Goal: Information Seeking & Learning: Find specific fact

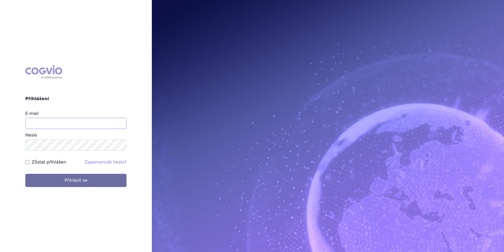
click at [104, 122] on input "E-mail" at bounding box center [75, 123] width 101 height 11
type input "martin.sekan@novartis.com"
click at [25, 174] on button "Přihlásit se" at bounding box center [75, 180] width 101 height 13
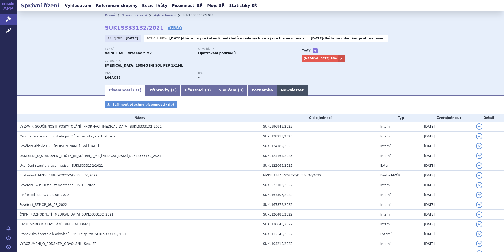
click at [277, 91] on link "Newsletter" at bounding box center [292, 90] width 31 height 11
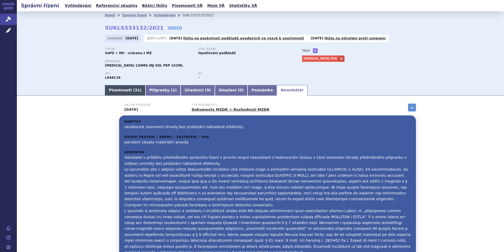
click at [119, 91] on link "Písemnosti ( 31 )" at bounding box center [125, 90] width 41 height 11
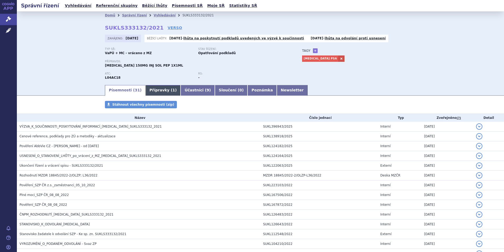
click at [147, 93] on link "Přípravky ( 1 )" at bounding box center [163, 90] width 35 height 11
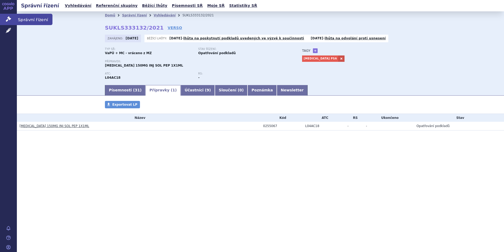
click at [3, 20] on link "Správní řízení" at bounding box center [8, 19] width 17 height 11
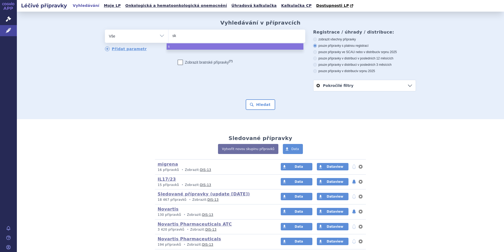
type input "sky"
type input "skyri"
type input "skyriz"
type input "skyrizi"
select select "skyrizi"
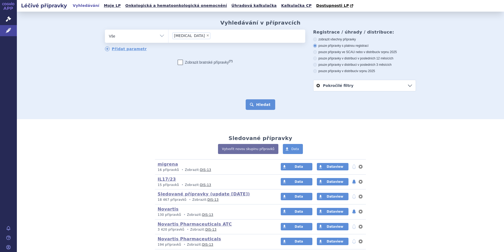
click at [269, 108] on button "Hledat" at bounding box center [261, 104] width 30 height 11
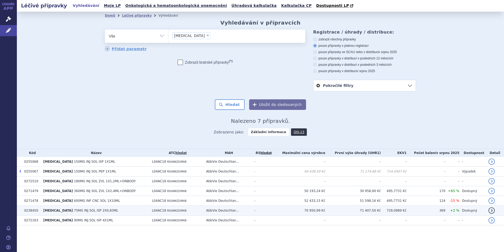
click at [74, 210] on span "75MG INJ SOL ISP 2X0,83ML" at bounding box center [96, 210] width 44 height 4
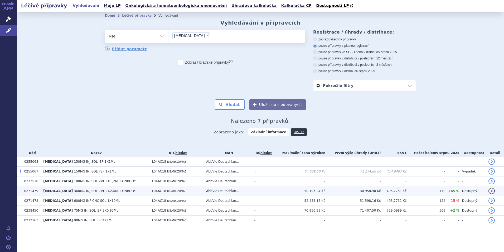
click at [167, 191] on span "RISANKIZUMAB" at bounding box center [177, 190] width 20 height 3
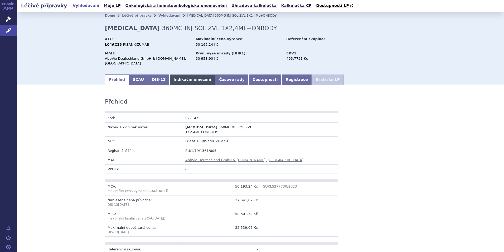
click at [186, 78] on link "Indikační omezení" at bounding box center [193, 79] width 46 height 11
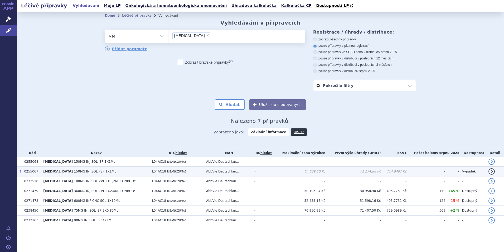
click at [359, 173] on td "71 174,88 Kč" at bounding box center [354, 171] width 56 height 10
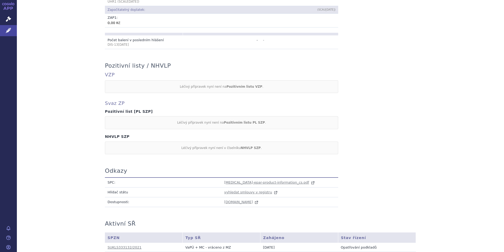
scroll to position [440, 0]
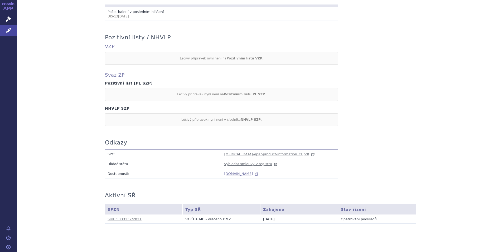
click at [246, 172] on span "[DOMAIN_NAME]" at bounding box center [239, 174] width 29 height 4
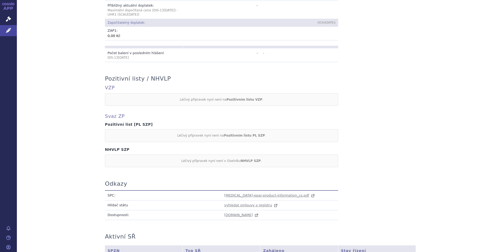
scroll to position [361, 0]
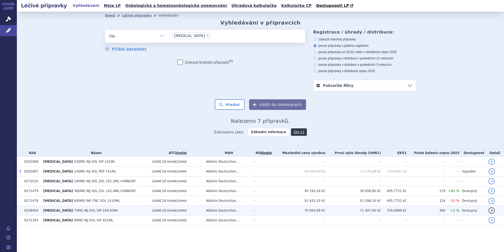
click at [91, 210] on span "75MG INJ SOL ISP 2X0,83ML" at bounding box center [96, 210] width 44 height 4
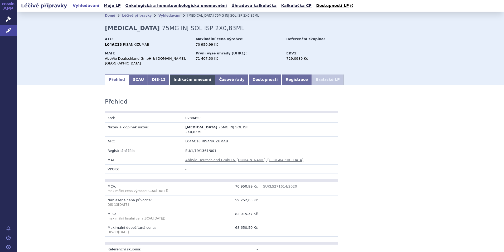
click at [177, 79] on link "Indikační omezení" at bounding box center [193, 79] width 46 height 11
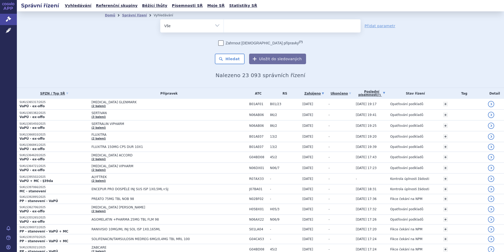
click at [378, 94] on link "Poslední písemnost (?)" at bounding box center [372, 93] width 32 height 11
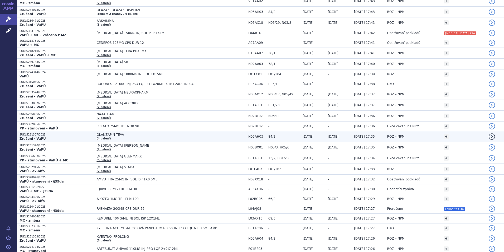
scroll to position [185, 0]
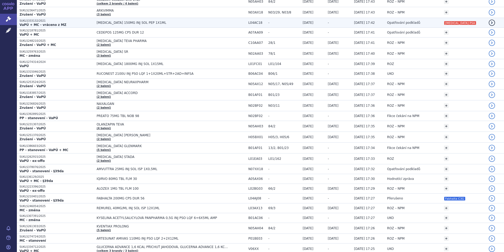
click at [198, 22] on span "[MEDICAL_DATA] 150MG INJ SOL PEP 1X1ML" at bounding box center [163, 23] width 132 height 4
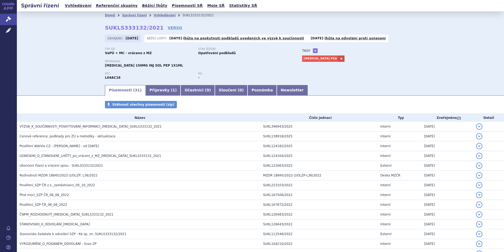
click at [100, 127] on span "VÝZVA_K_SOUČINNOSTI_POSKYTOVÁNÍ_INFORMACÍ_[MEDICAL_DATA]_SUKLS333132_2021" at bounding box center [91, 127] width 142 height 4
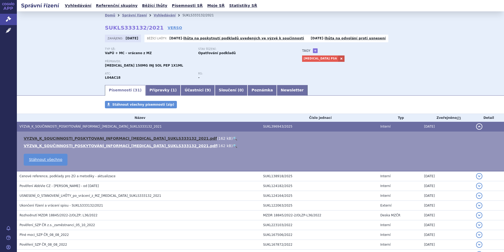
click at [82, 139] on link "VYZVA_K_SOUCINNOSTI_POSKYTOVANI_INFORMACI_[MEDICAL_DATA]_SUKLS333132_2021.pdf" at bounding box center [120, 138] width 193 height 4
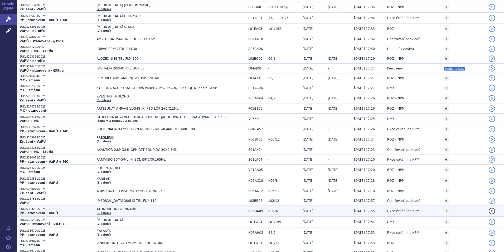
scroll to position [264, 0]
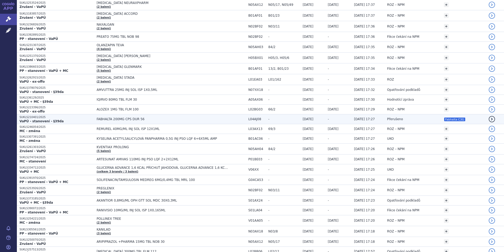
click at [300, 118] on span "-" at bounding box center [285, 119] width 32 height 4
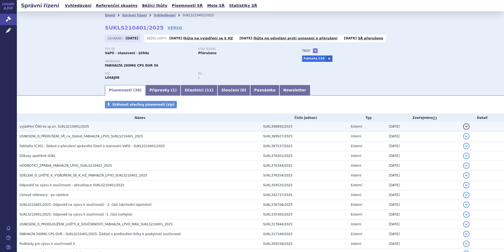
click at [46, 123] on td "vyjádření ČNS ke sp.zn. SUKLS210401/2025" at bounding box center [139, 127] width 244 height 10
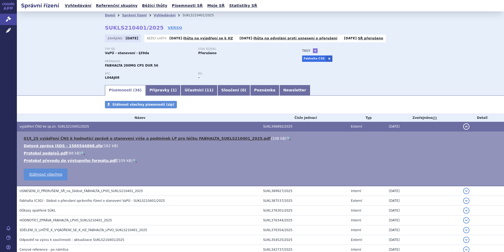
click at [55, 139] on link "015_25 vyjádření ČNS k hodnotící zprávě o stanovení výše a podmínek LP pro léčb…" at bounding box center [147, 138] width 247 height 4
